Goal: Information Seeking & Learning: Learn about a topic

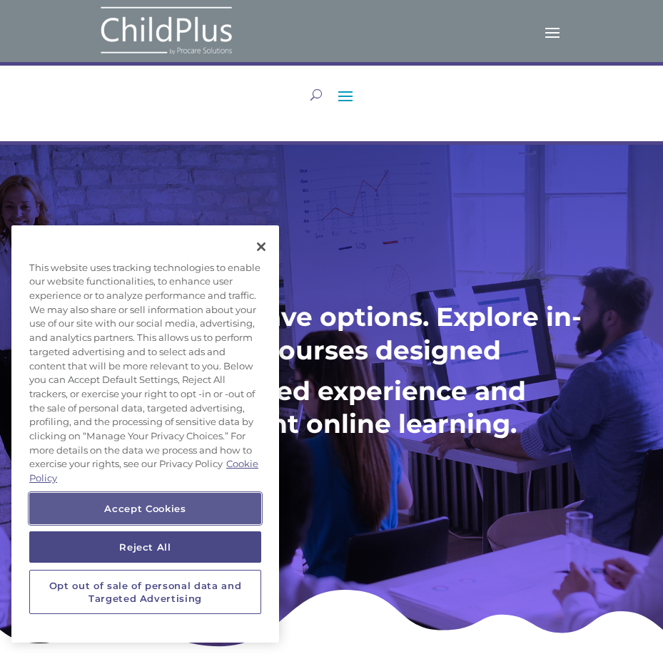
click at [191, 502] on button "Accept Cookies" at bounding box center [145, 508] width 232 height 31
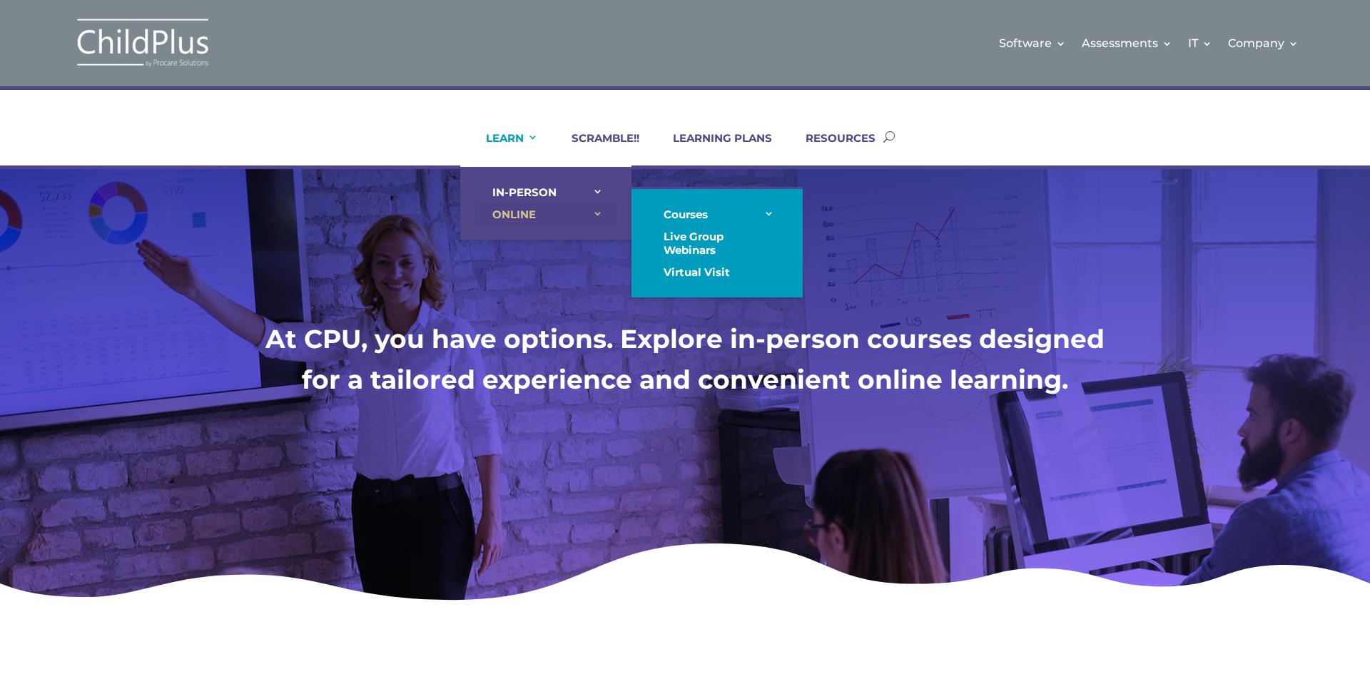
click at [508, 210] on link "ONLINE" at bounding box center [545, 214] width 143 height 22
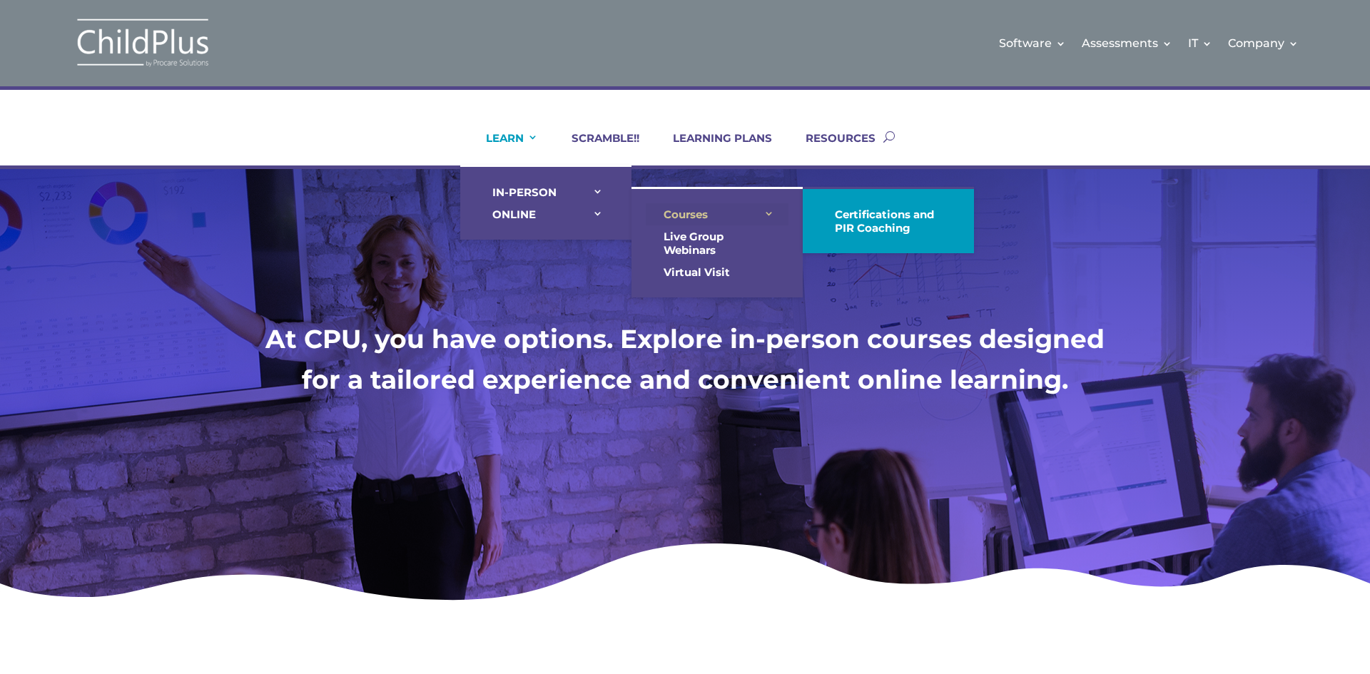
click at [662, 208] on link "Courses" at bounding box center [717, 214] width 143 height 22
click at [662, 213] on link "Courses" at bounding box center [717, 214] width 143 height 22
click at [662, 210] on link "Courses" at bounding box center [717, 214] width 143 height 22
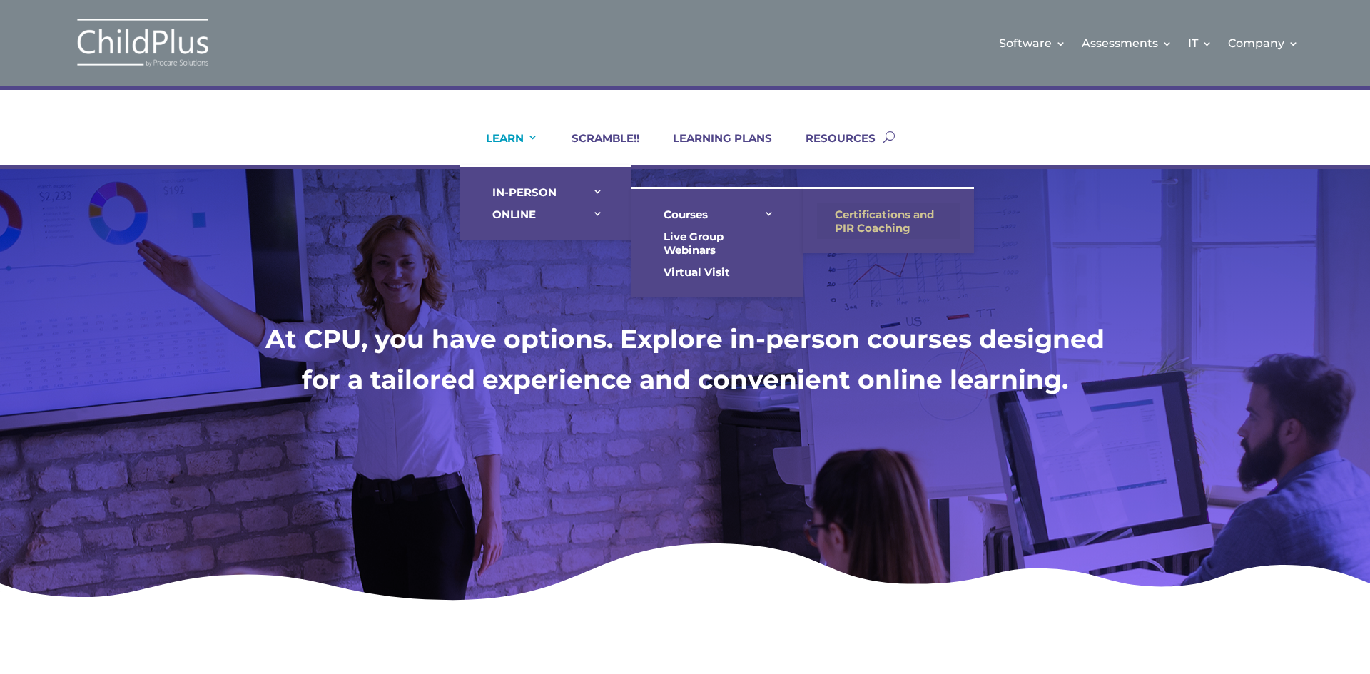
click at [662, 212] on link "Certifications and PIR Coaching" at bounding box center [888, 221] width 143 height 36
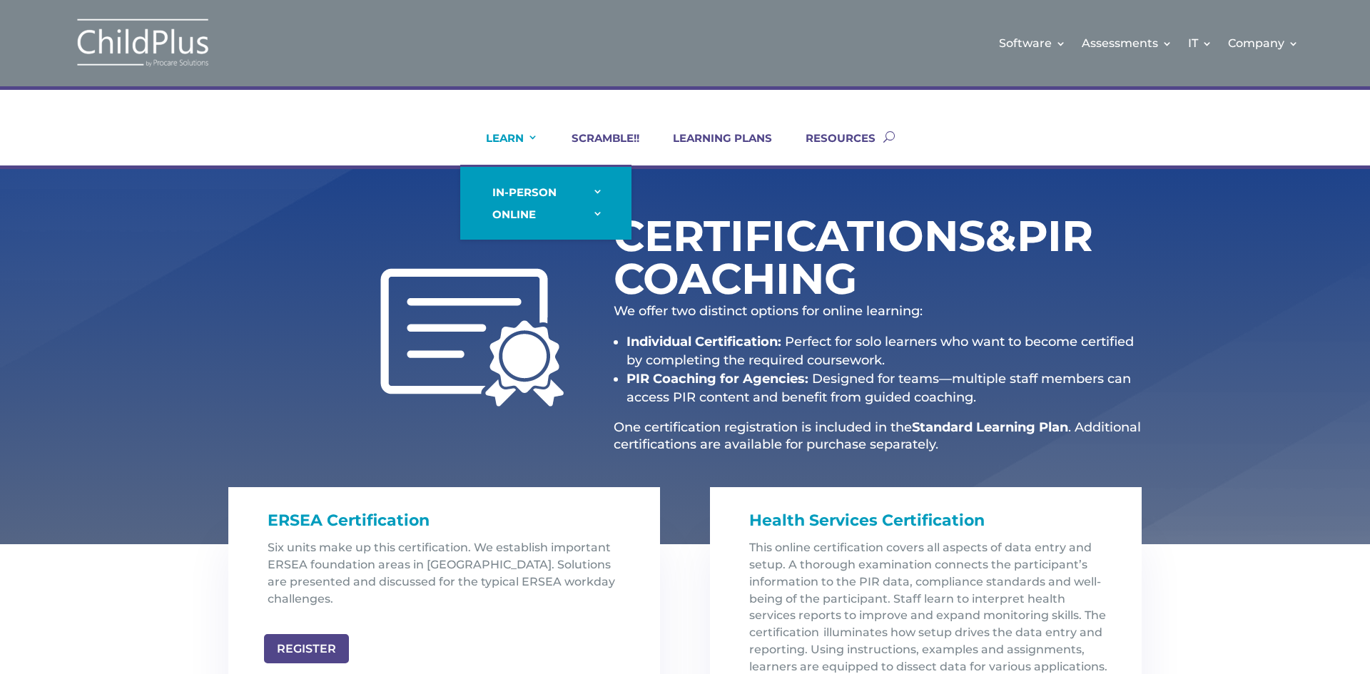
click at [514, 139] on link "LEARN" at bounding box center [503, 148] width 70 height 34
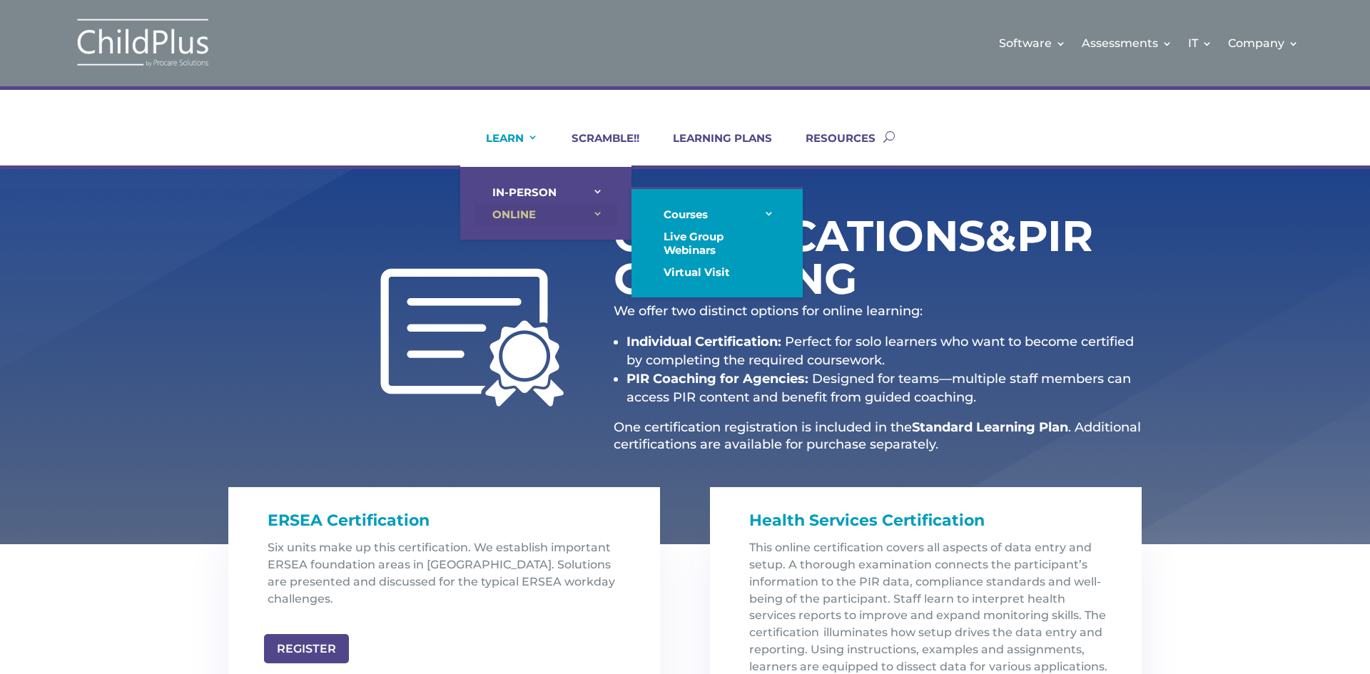
click at [514, 211] on link "ONLINE" at bounding box center [545, 214] width 143 height 22
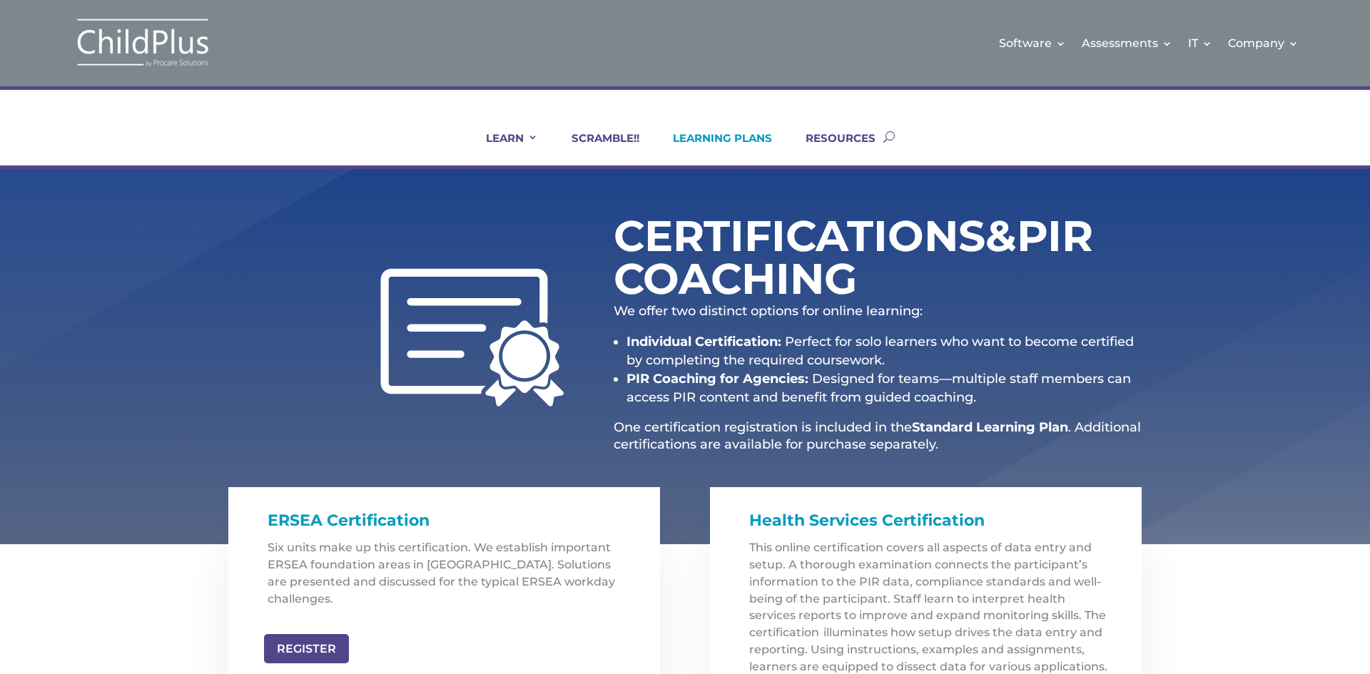
click at [727, 139] on link "LEARNING PLANS" at bounding box center [713, 148] width 117 height 34
